Goal: Task Accomplishment & Management: Manage account settings

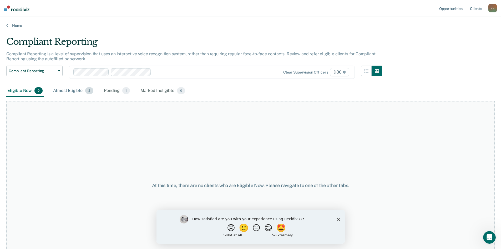
click at [56, 93] on div "Almost Eligible 2" at bounding box center [73, 91] width 42 height 12
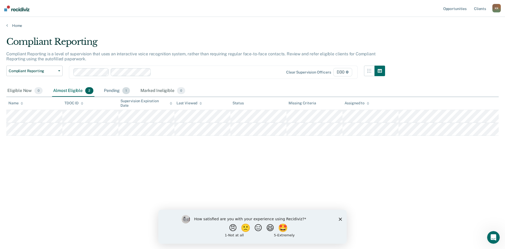
click at [112, 88] on div "Pending 1" at bounding box center [117, 91] width 28 height 12
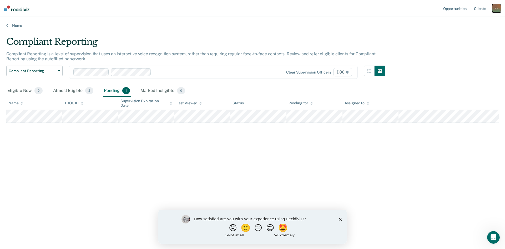
click at [497, 8] on div "K K" at bounding box center [496, 8] width 8 height 8
click at [461, 33] on link "Log Out" at bounding box center [475, 34] width 42 height 4
